Goal: Task Accomplishment & Management: Manage account settings

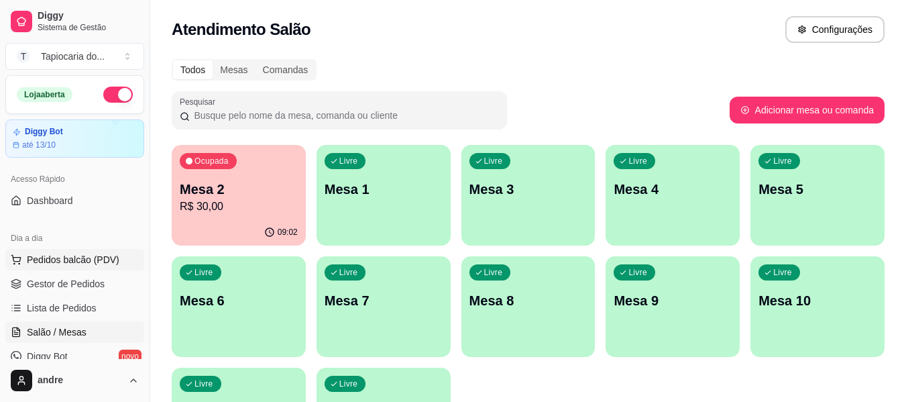
click at [72, 258] on span "Pedidos balcão (PDV)" at bounding box center [73, 259] width 93 height 13
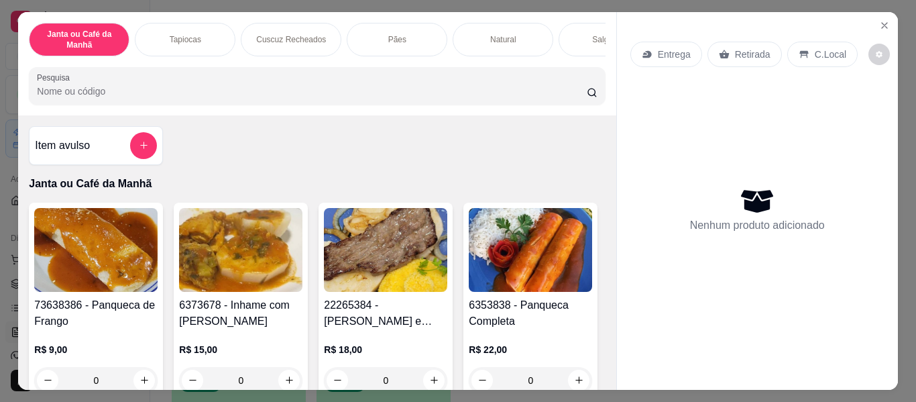
click at [89, 95] on input "Pesquisa" at bounding box center [312, 91] width 550 height 13
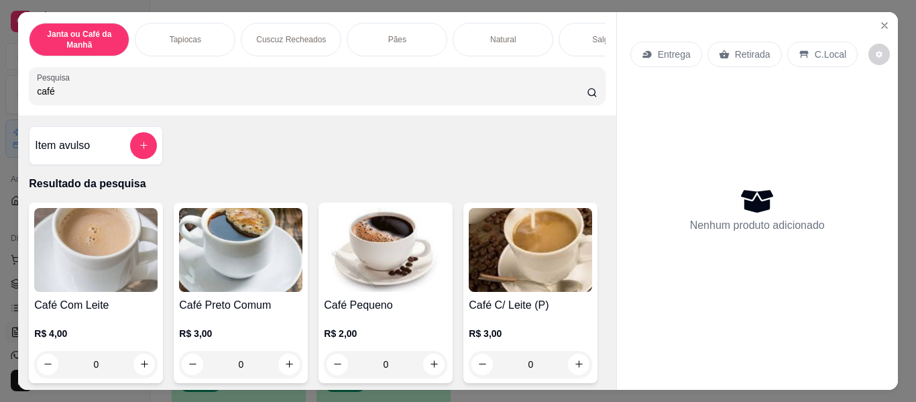
type input "café"
click at [881, 20] on icon "Close" at bounding box center [884, 25] width 11 height 11
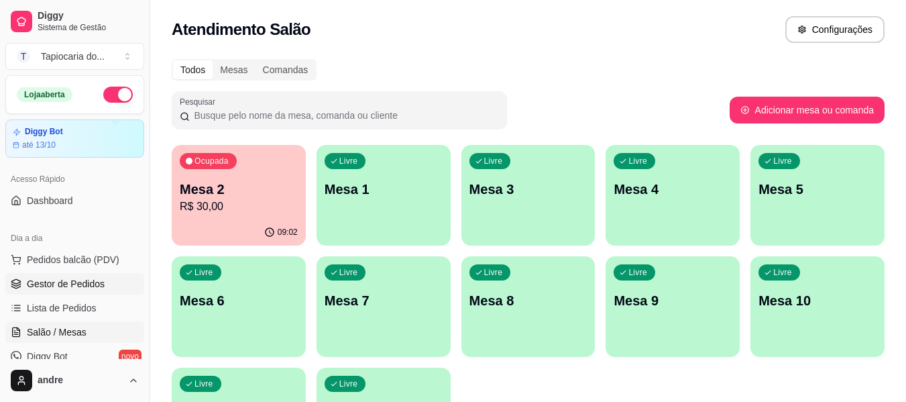
click at [57, 278] on span "Gestor de Pedidos" at bounding box center [66, 283] width 78 height 13
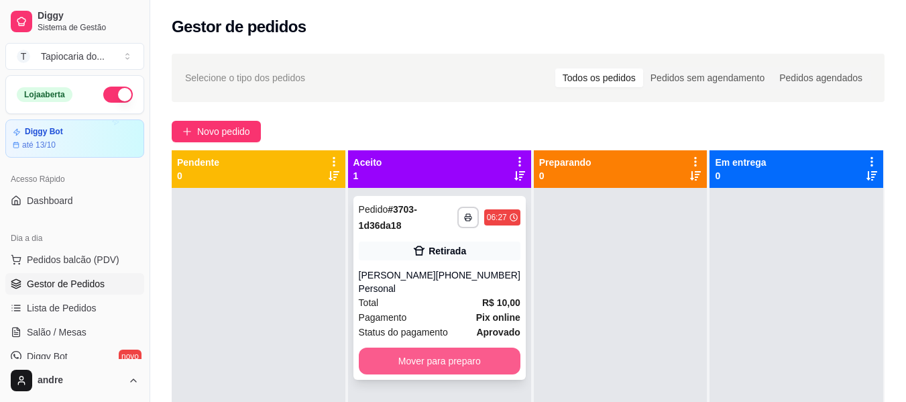
click at [440, 347] on button "Mover para preparo" at bounding box center [440, 360] width 162 height 27
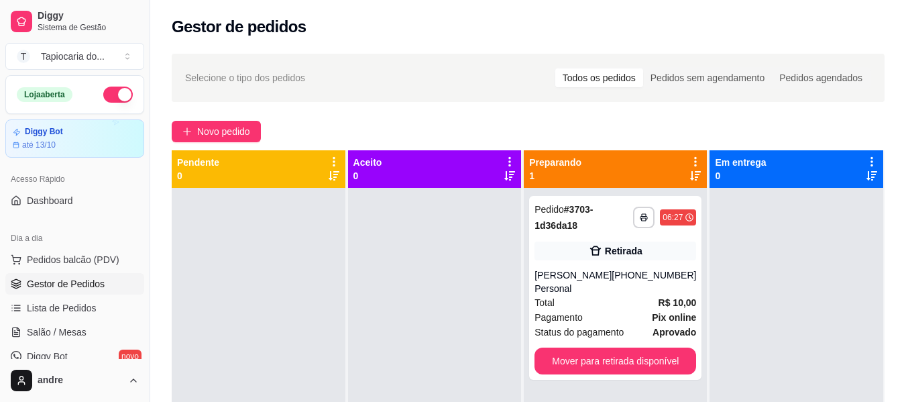
click at [396, 218] on div at bounding box center [435, 389] width 174 height 402
click at [618, 348] on button "Mover para retirada disponível" at bounding box center [615, 361] width 157 height 26
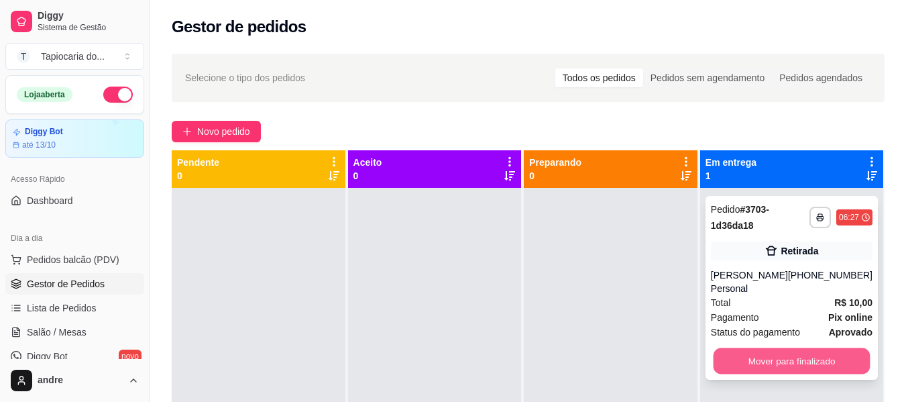
click at [840, 353] on button "Mover para finalizado" at bounding box center [791, 361] width 157 height 26
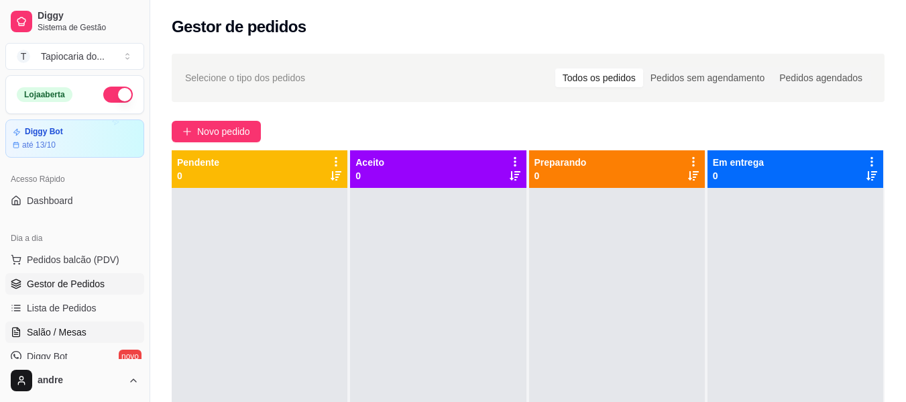
click at [80, 327] on span "Salão / Mesas" at bounding box center [57, 331] width 60 height 13
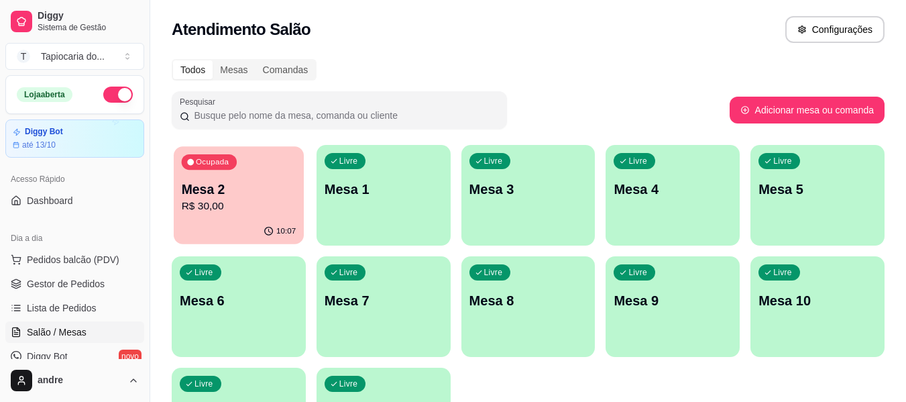
click at [277, 225] on div "10:07" at bounding box center [239, 231] width 130 height 25
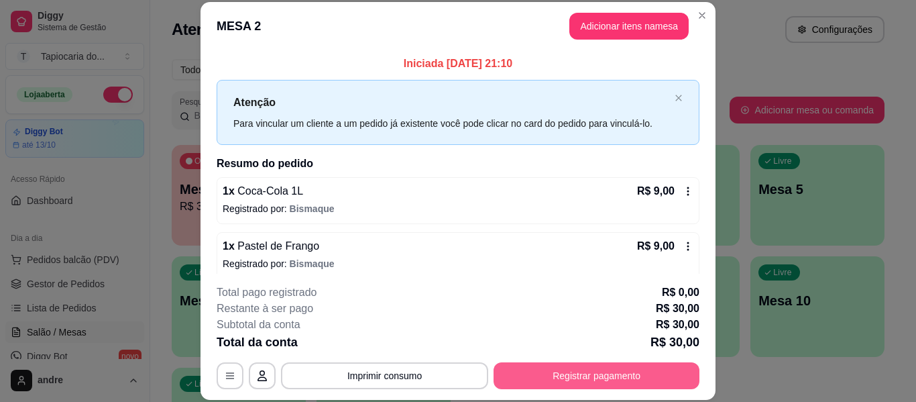
click at [639, 374] on button "Registrar pagamento" at bounding box center [597, 375] width 206 height 27
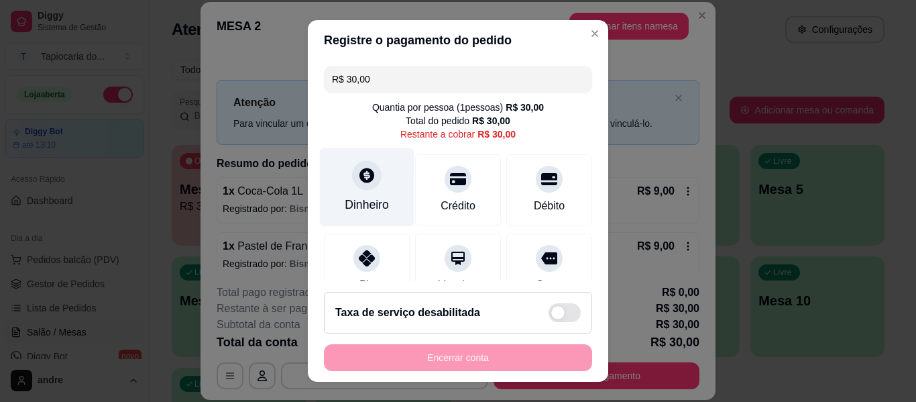
click at [376, 180] on div "Dinheiro" at bounding box center [367, 187] width 95 height 78
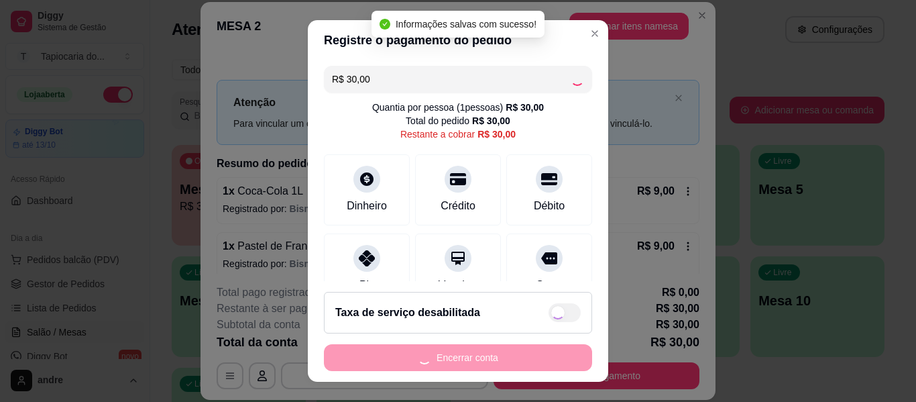
type input "R$ 0,00"
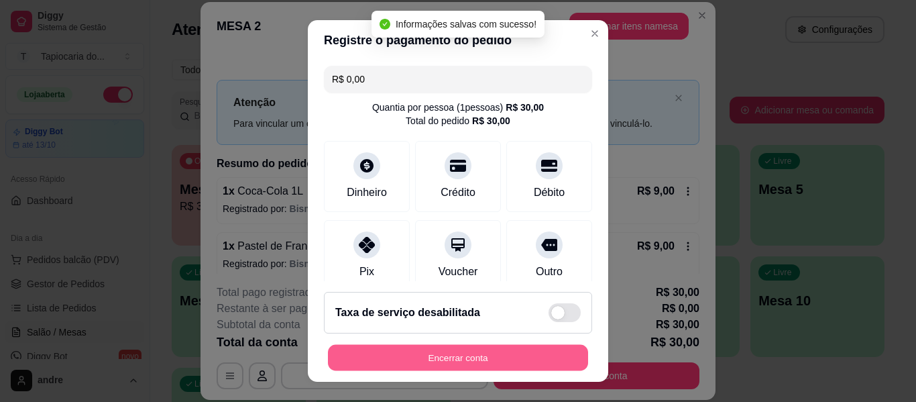
click at [520, 355] on button "Encerrar conta" at bounding box center [458, 358] width 260 height 26
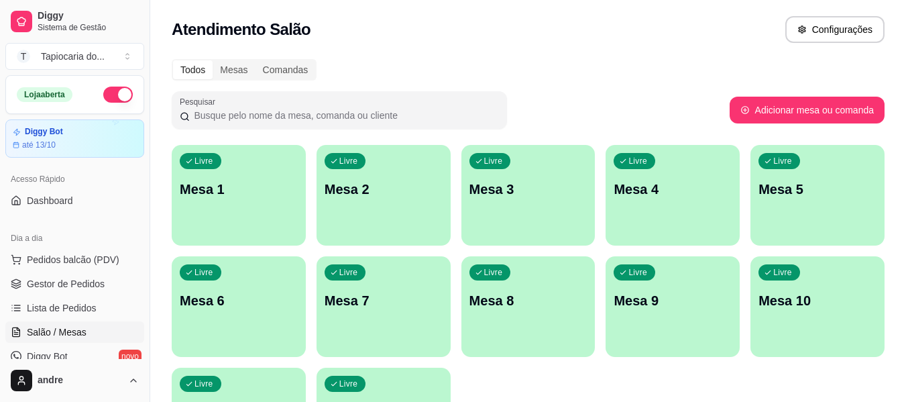
scroll to position [201, 0]
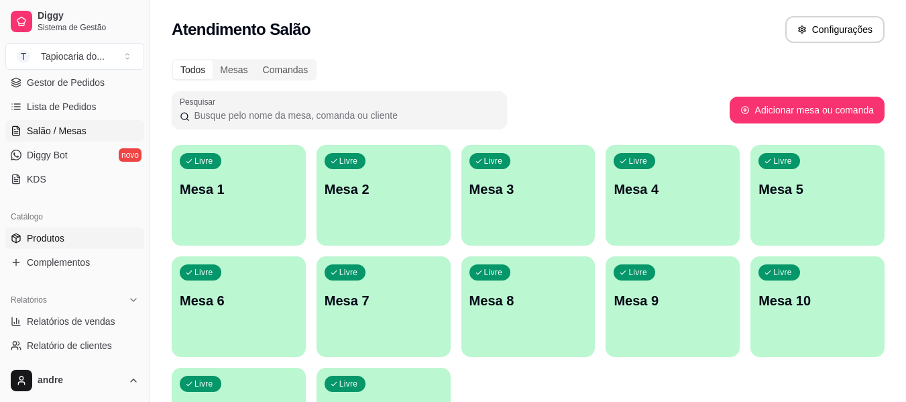
click at [62, 242] on span "Produtos" at bounding box center [46, 237] width 38 height 13
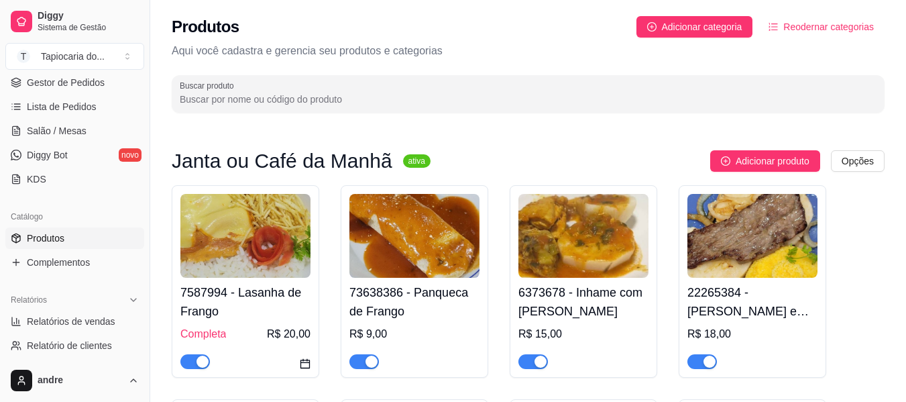
click at [378, 95] on input "Buscar produto" at bounding box center [528, 99] width 697 height 13
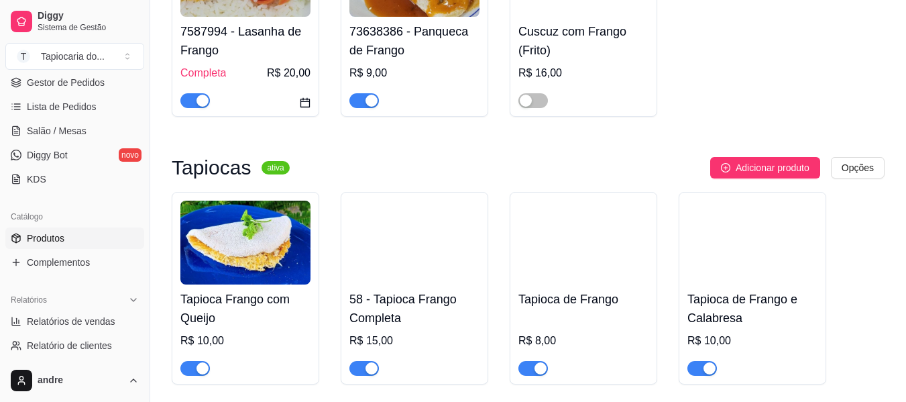
scroll to position [335, 0]
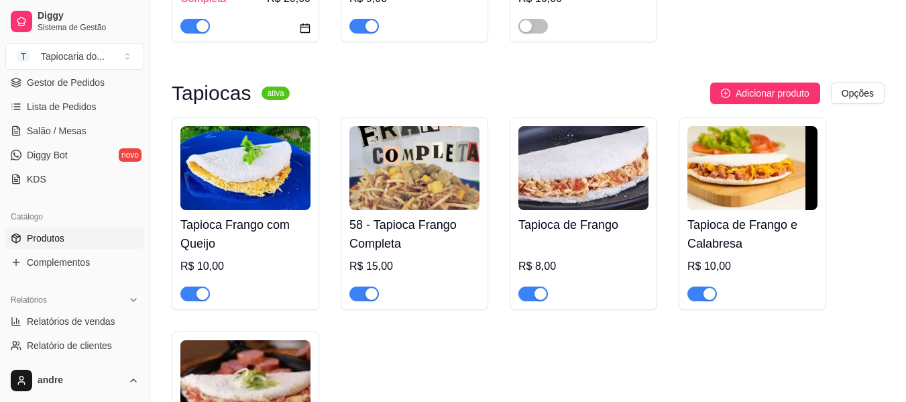
type input "Fran"
click at [201, 298] on div "button" at bounding box center [203, 294] width 12 height 12
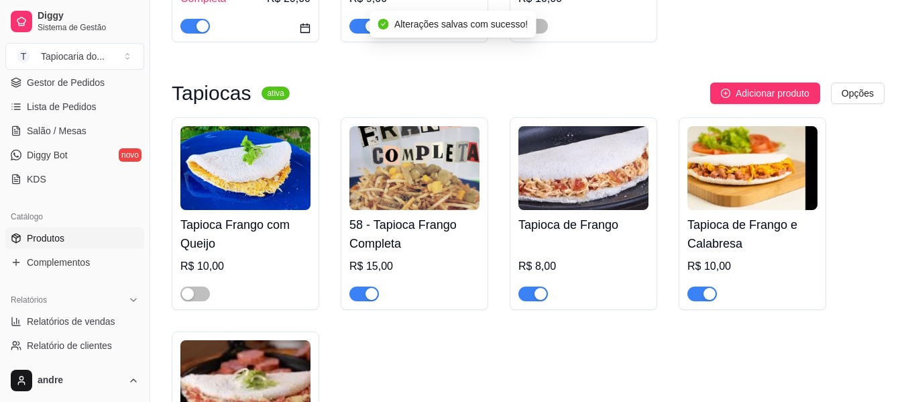
click at [370, 296] on div "button" at bounding box center [372, 294] width 12 height 12
click at [538, 296] on div "button" at bounding box center [541, 294] width 12 height 12
click at [707, 296] on div "button" at bounding box center [710, 294] width 12 height 12
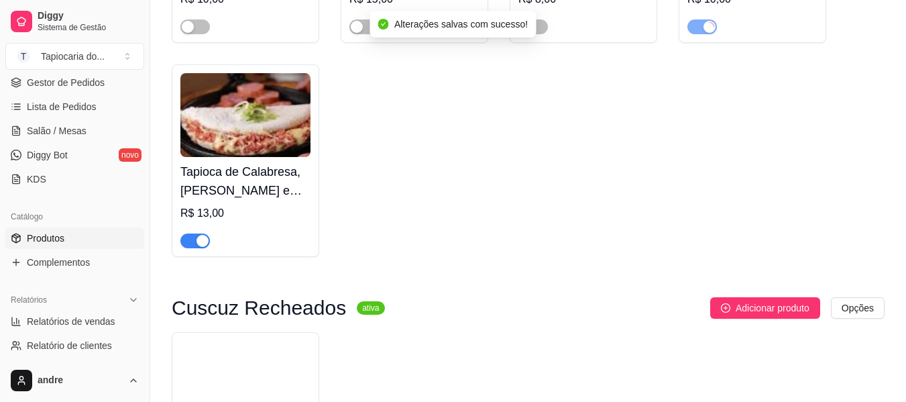
scroll to position [604, 0]
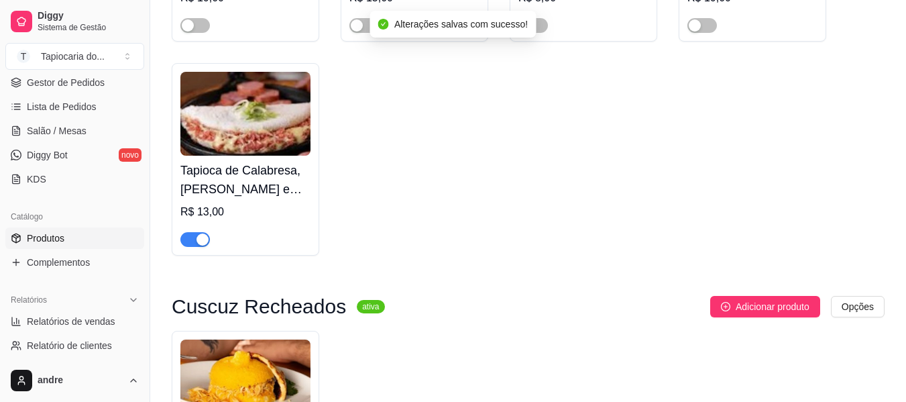
click at [197, 238] on div "button" at bounding box center [203, 239] width 12 height 12
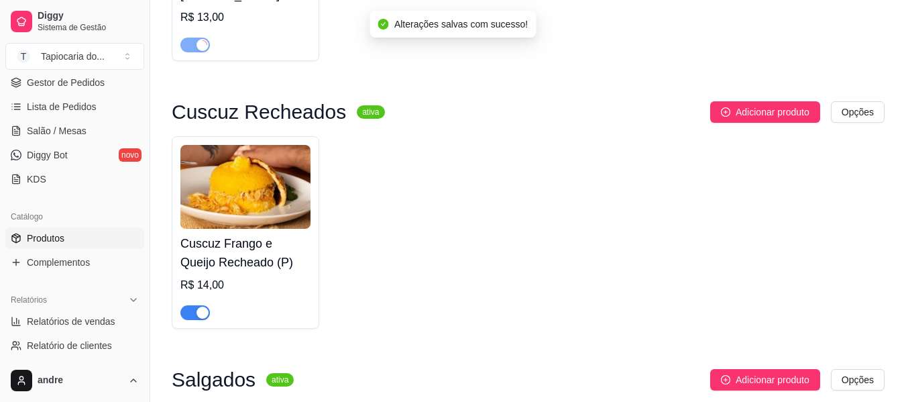
scroll to position [805, 0]
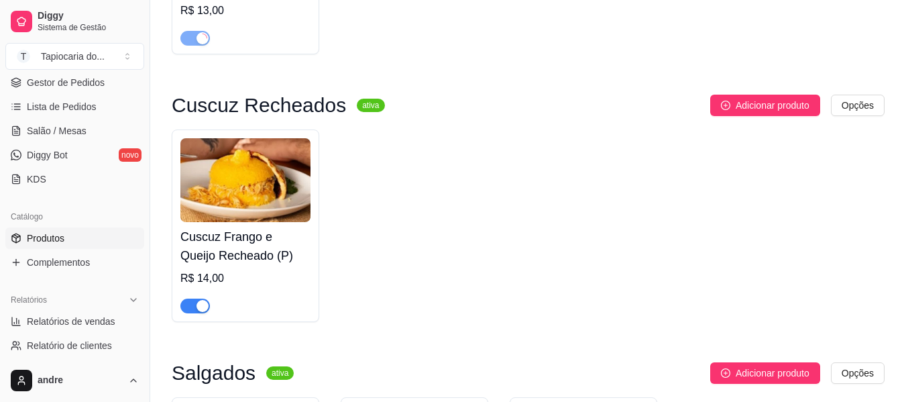
click at [201, 309] on div "button" at bounding box center [203, 306] width 12 height 12
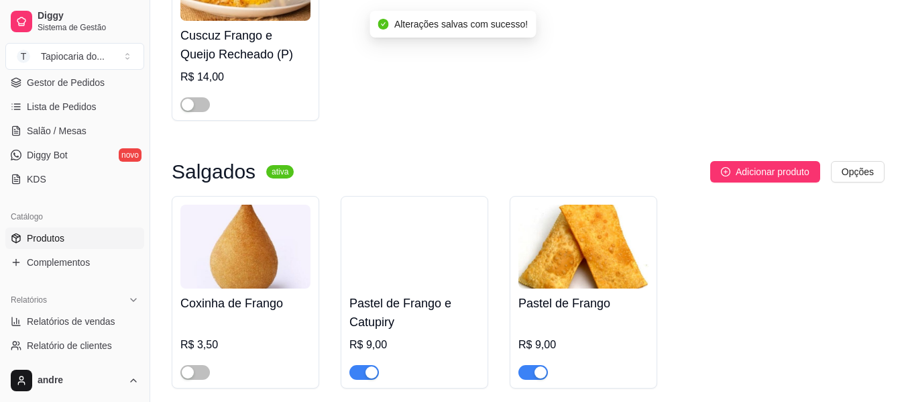
scroll to position [1140, 0]
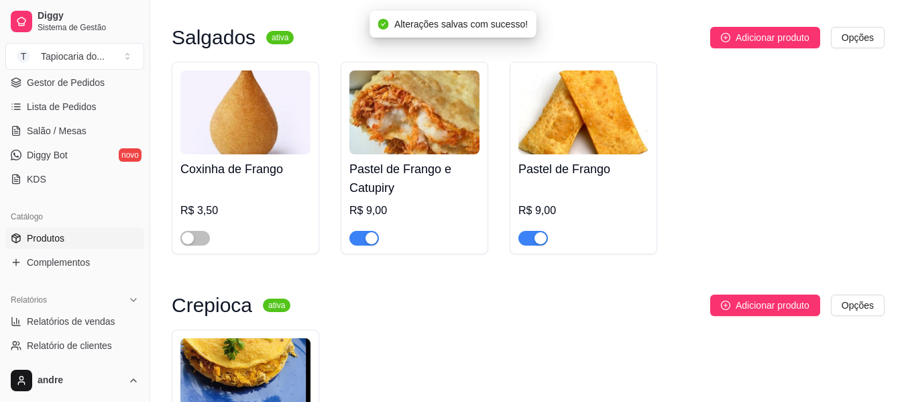
click at [359, 237] on span "button" at bounding box center [364, 238] width 30 height 15
click at [536, 235] on span "button" at bounding box center [533, 238] width 30 height 15
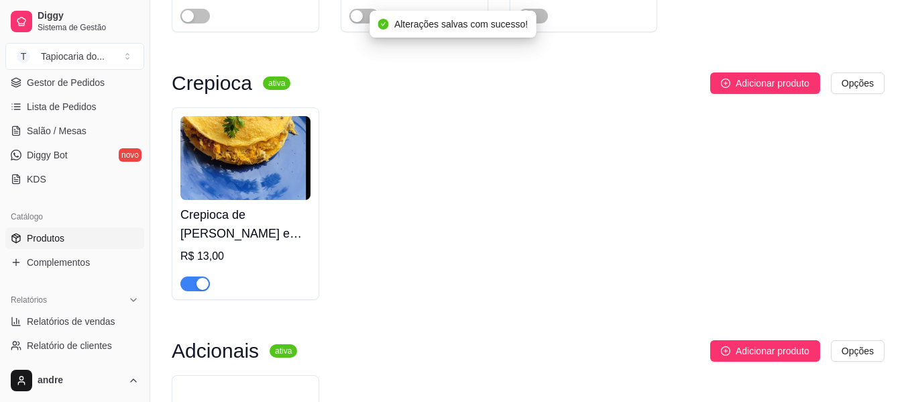
scroll to position [1408, 0]
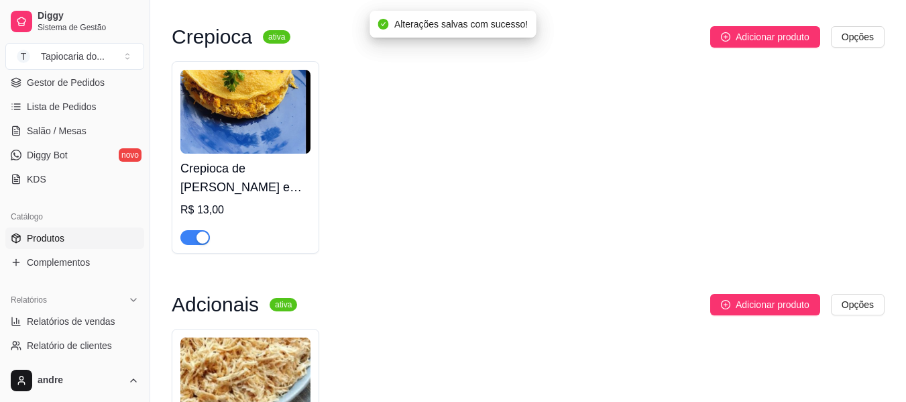
click at [200, 242] on div "button" at bounding box center [203, 237] width 12 height 12
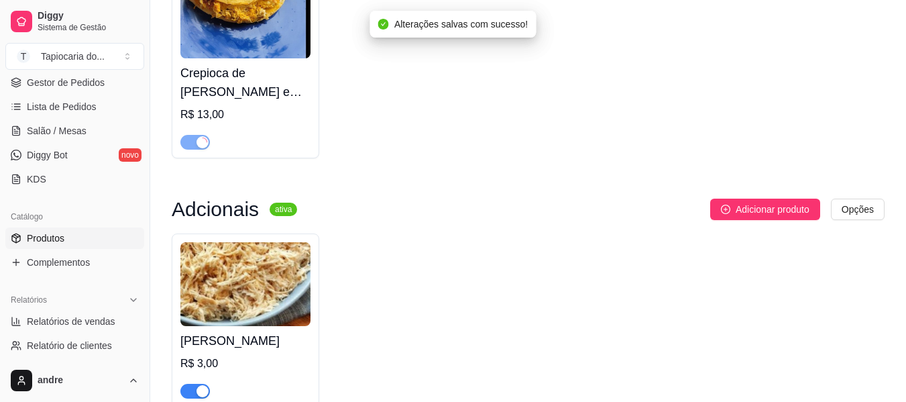
scroll to position [1581, 0]
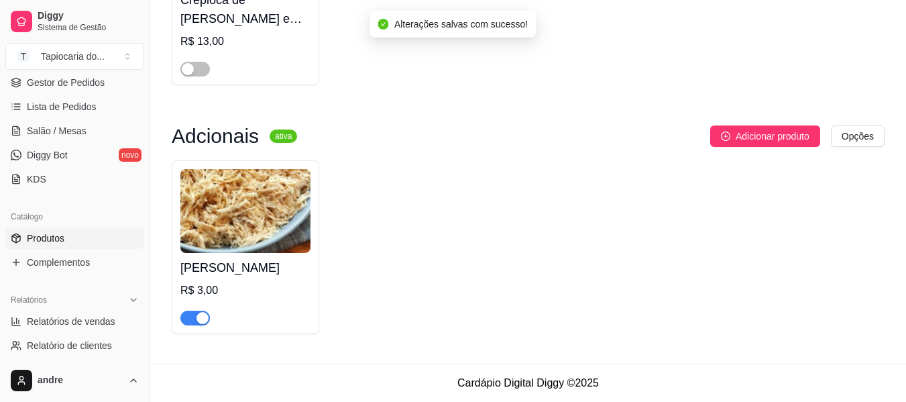
click at [203, 319] on div "button" at bounding box center [203, 318] width 12 height 12
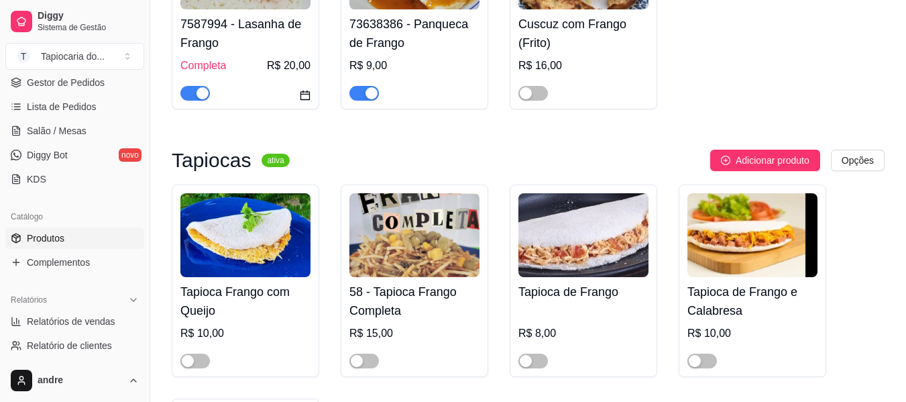
scroll to position [0, 0]
